Goal: Entertainment & Leisure: Consume media (video, audio)

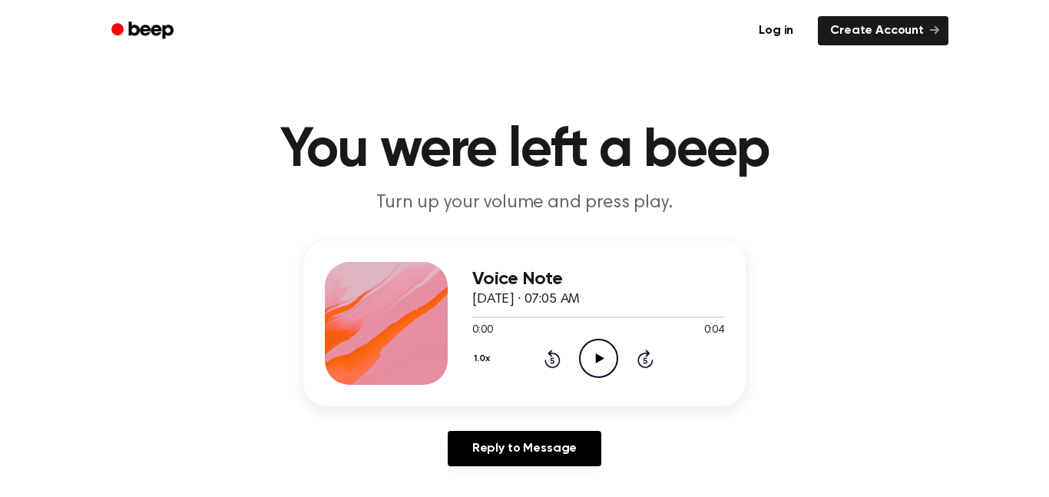
click at [580, 360] on circle at bounding box center [599, 358] width 38 height 38
click at [600, 361] on icon at bounding box center [598, 358] width 7 height 10
click at [594, 365] on icon "Play Audio" at bounding box center [598, 358] width 39 height 39
click at [584, 366] on icon "Pause Audio" at bounding box center [598, 358] width 39 height 39
